Goal: Find specific page/section

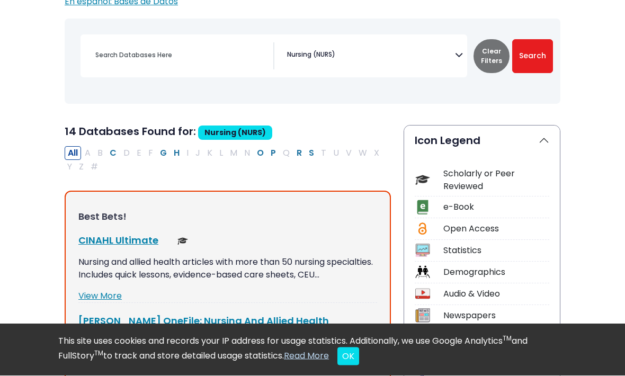
scroll to position [133, 0]
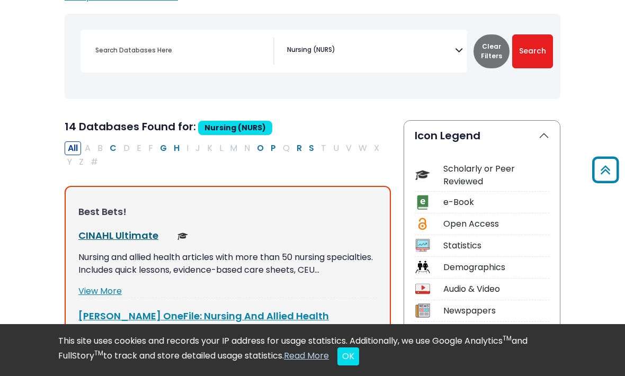
click at [132, 235] on link "CINAHL Ultimate This link opens in a new window" at bounding box center [118, 235] width 80 height 13
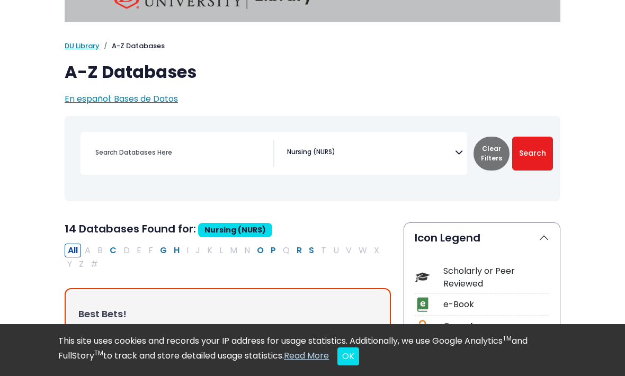
scroll to position [0, 0]
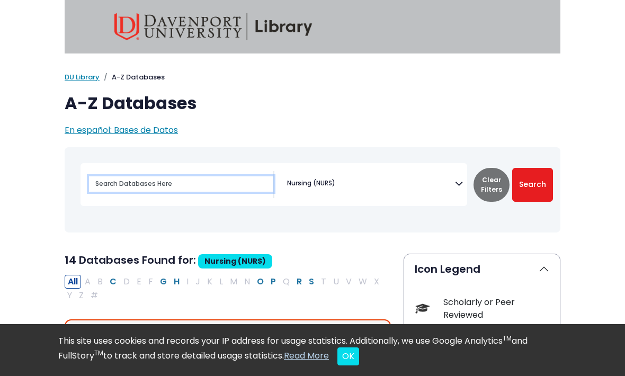
click at [233, 190] on input "Search database by title or keyword" at bounding box center [181, 183] width 184 height 15
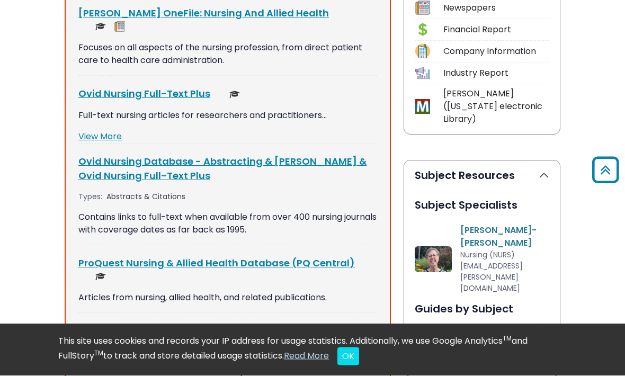
scroll to position [436, 0]
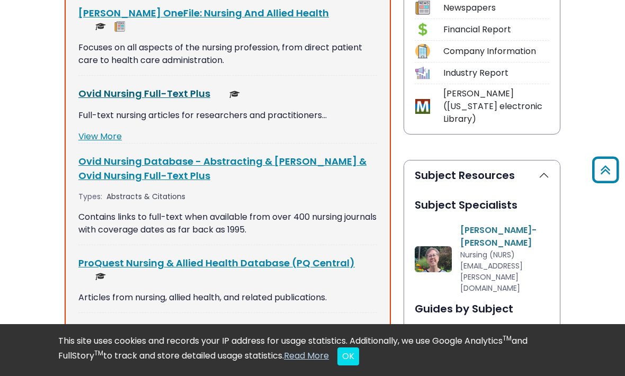
click at [191, 87] on link "Ovid Nursing Full-Text Plus This link opens in a new window" at bounding box center [144, 93] width 132 height 13
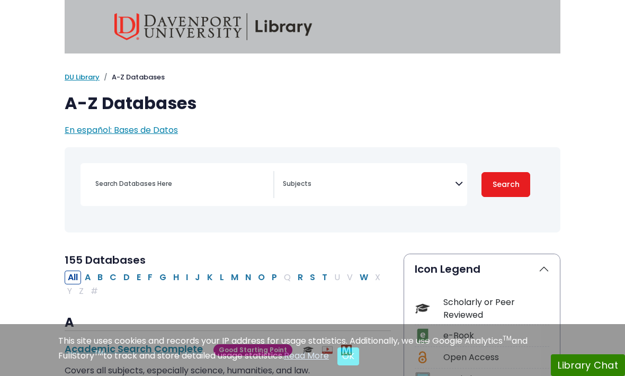
select select "Database Subject Filter"
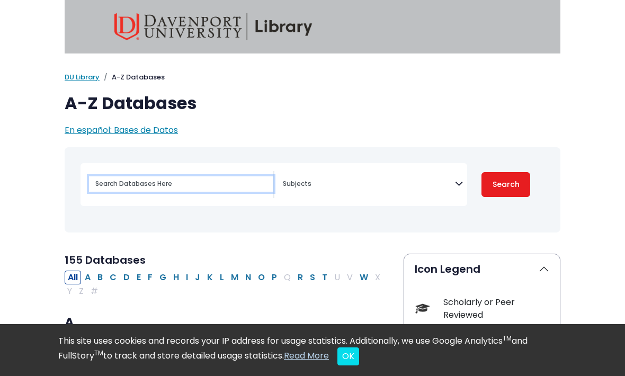
click at [212, 185] on input "Search database by title or keyword" at bounding box center [181, 183] width 184 height 15
type input "U"
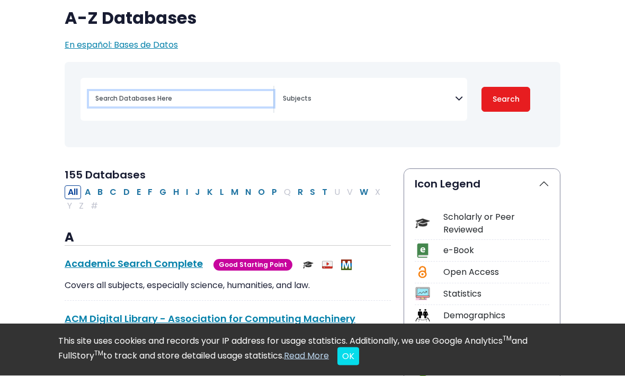
scroll to position [77, 0]
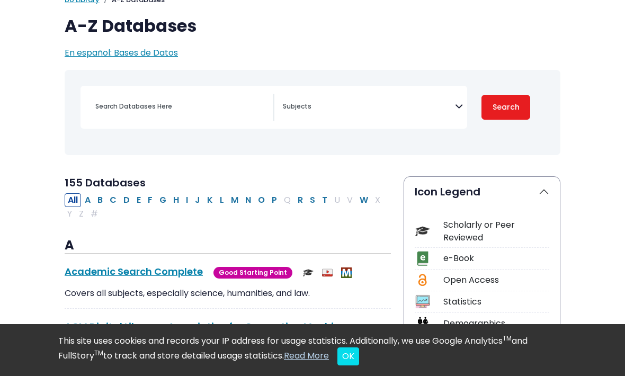
click at [449, 105] on textarea "Search" at bounding box center [369, 107] width 172 height 8
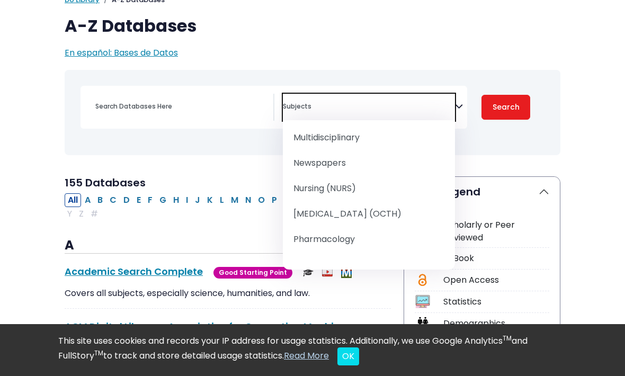
scroll to position [992, 0]
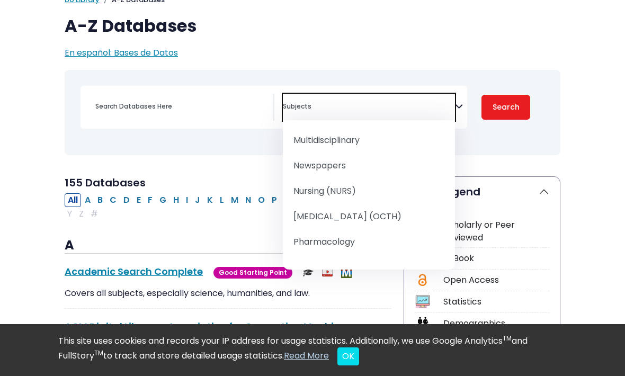
select select "219076"
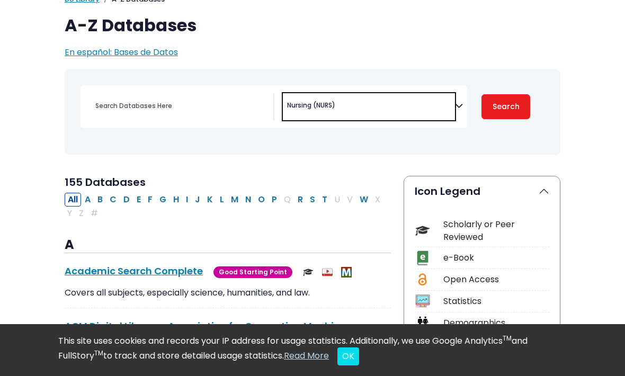
scroll to position [77, 0]
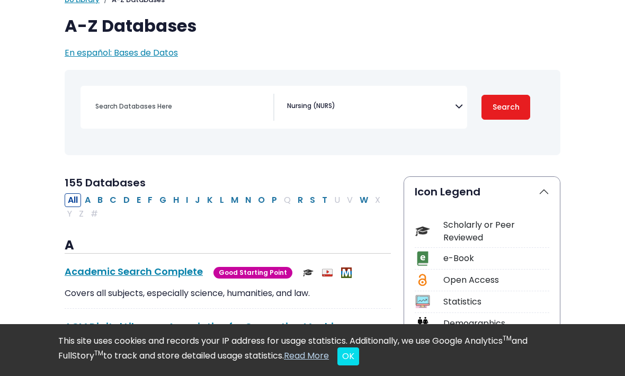
click at [506, 98] on button "Search" at bounding box center [505, 107] width 49 height 25
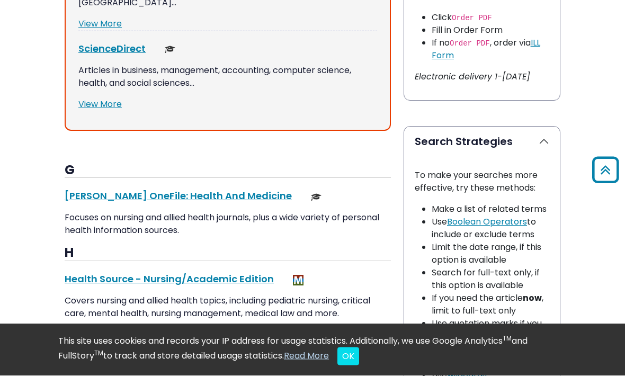
scroll to position [899, 0]
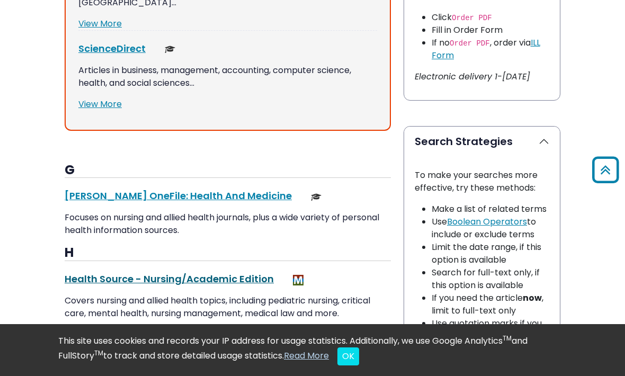
click at [83, 272] on link "Health Source - Nursing/Academic Edition This link opens in a new window" at bounding box center [169, 278] width 209 height 13
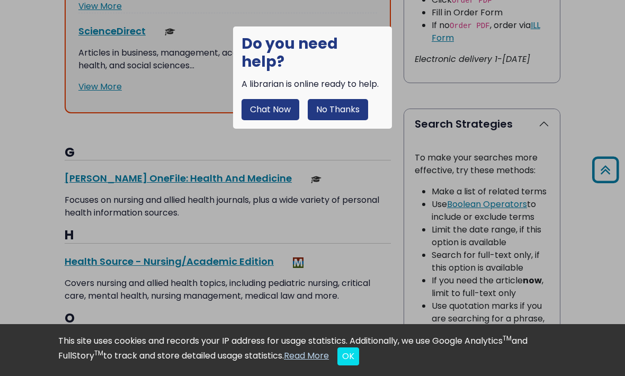
click at [280, 99] on button "Chat Now" at bounding box center [270, 109] width 58 height 21
